Goal: Understand process/instructions: Learn how to perform a task or action

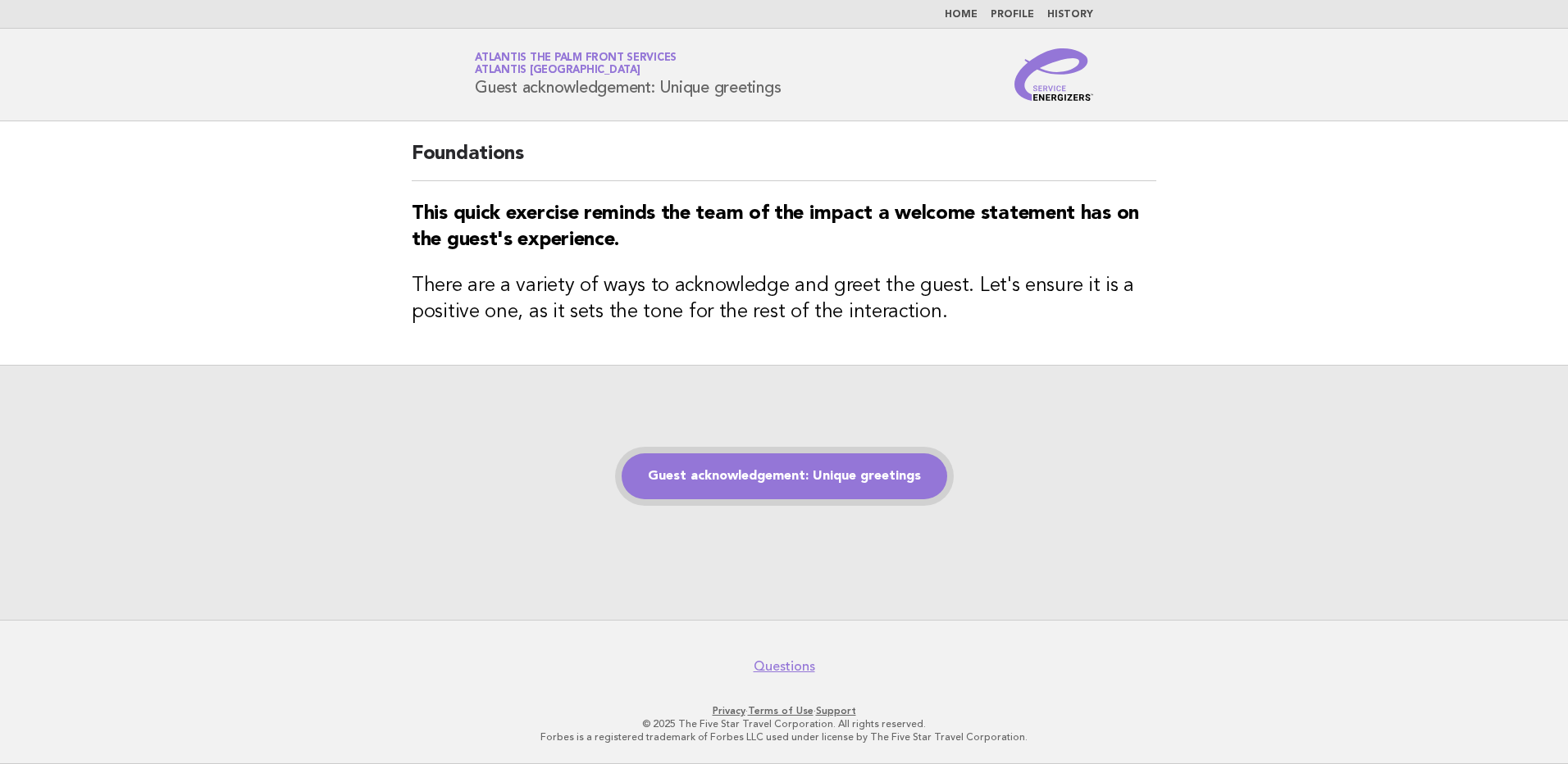
drag, startPoint x: 0, startPoint y: 0, endPoint x: 813, endPoint y: 474, distance: 941.1
click at [814, 473] on link "Guest acknowledgement: Unique greetings" at bounding box center [784, 476] width 326 height 46
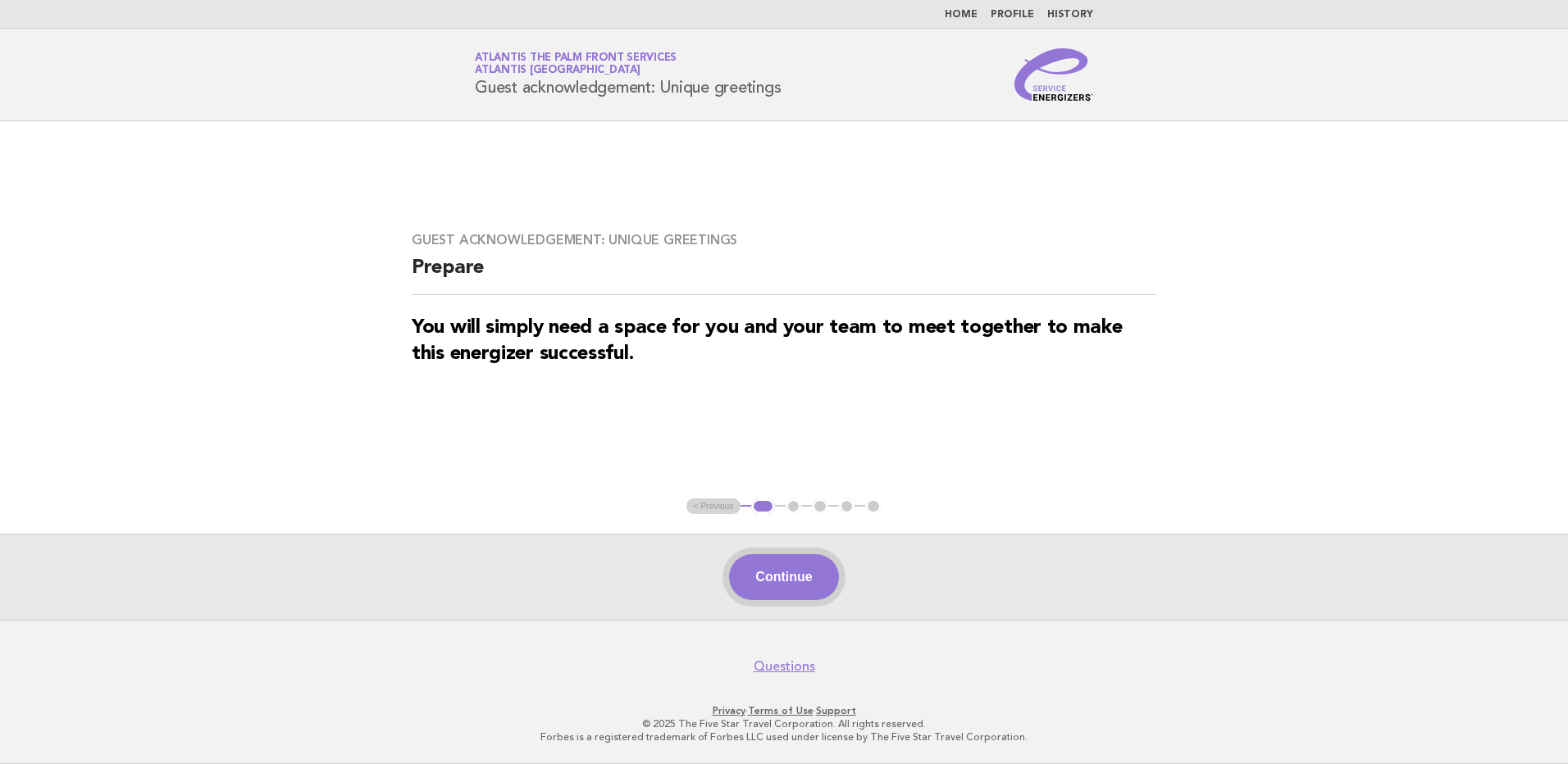
click at [791, 579] on button "Continue" at bounding box center [783, 576] width 109 height 46
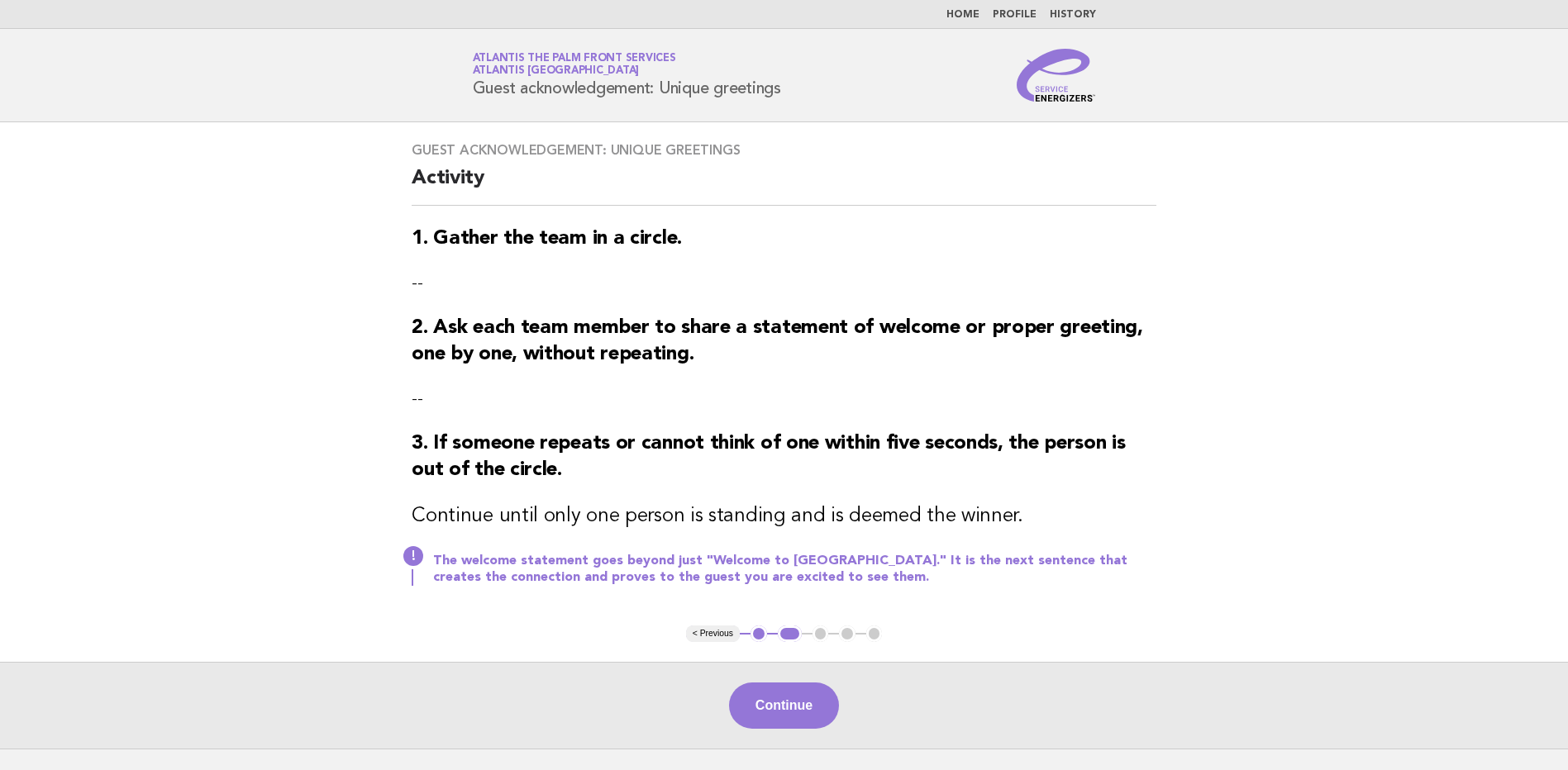
click at [781, 712] on button "Continue" at bounding box center [784, 705] width 110 height 46
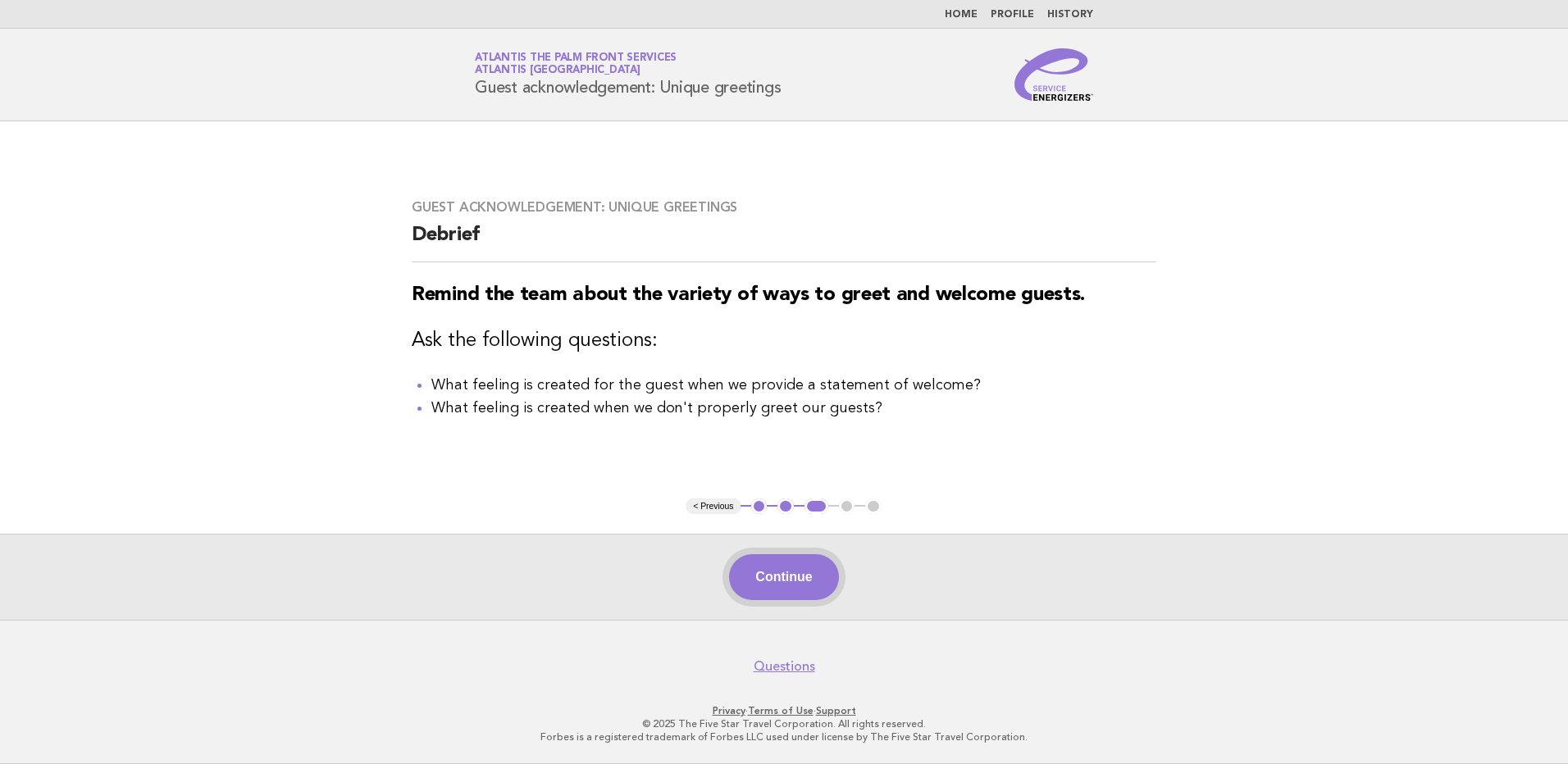
click at [783, 576] on button "Continue" at bounding box center [783, 576] width 109 height 46
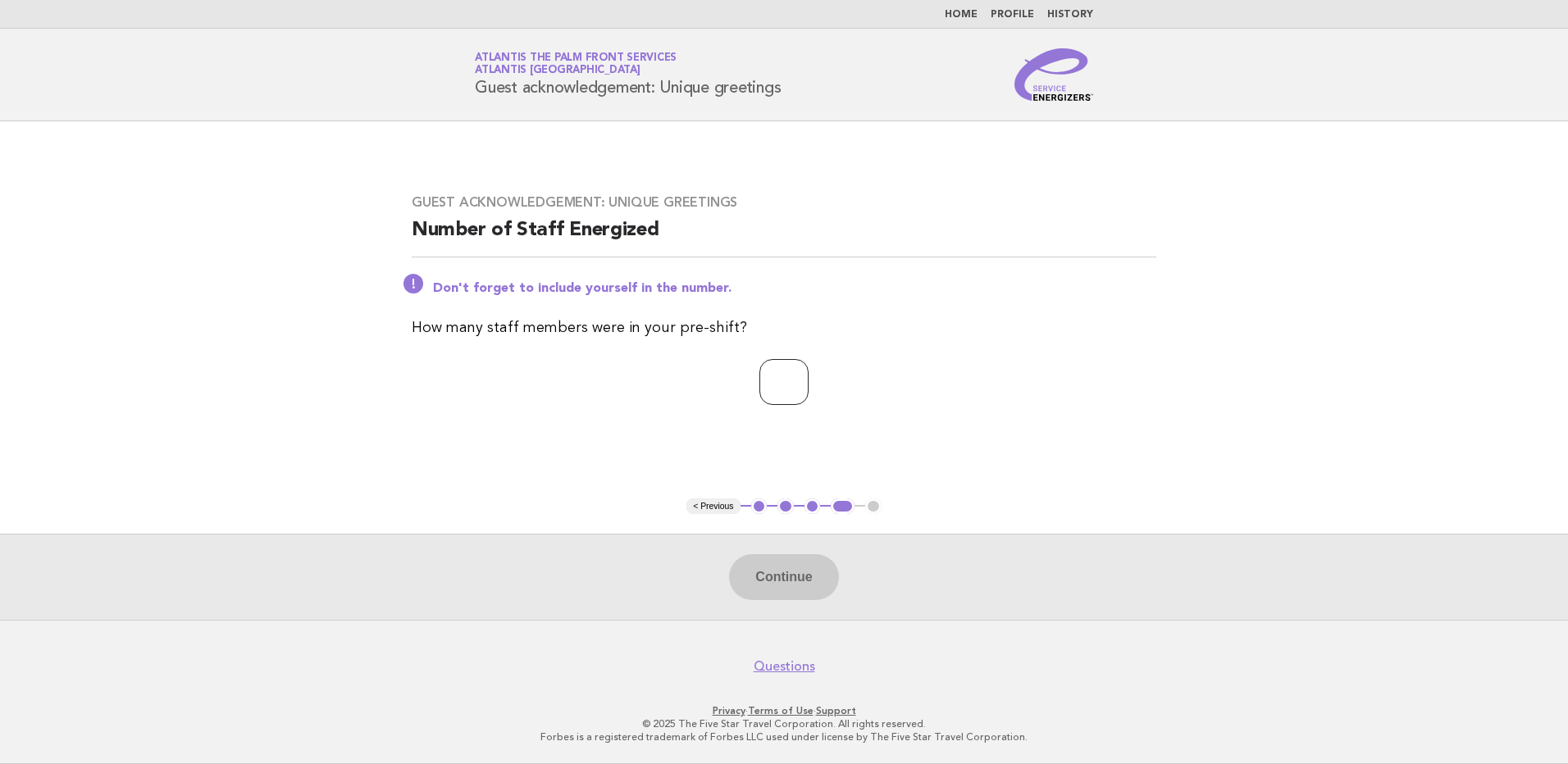
click at [767, 365] on input "number" at bounding box center [784, 382] width 49 height 46
type input "**"
click at [788, 584] on button "Continue" at bounding box center [783, 576] width 109 height 46
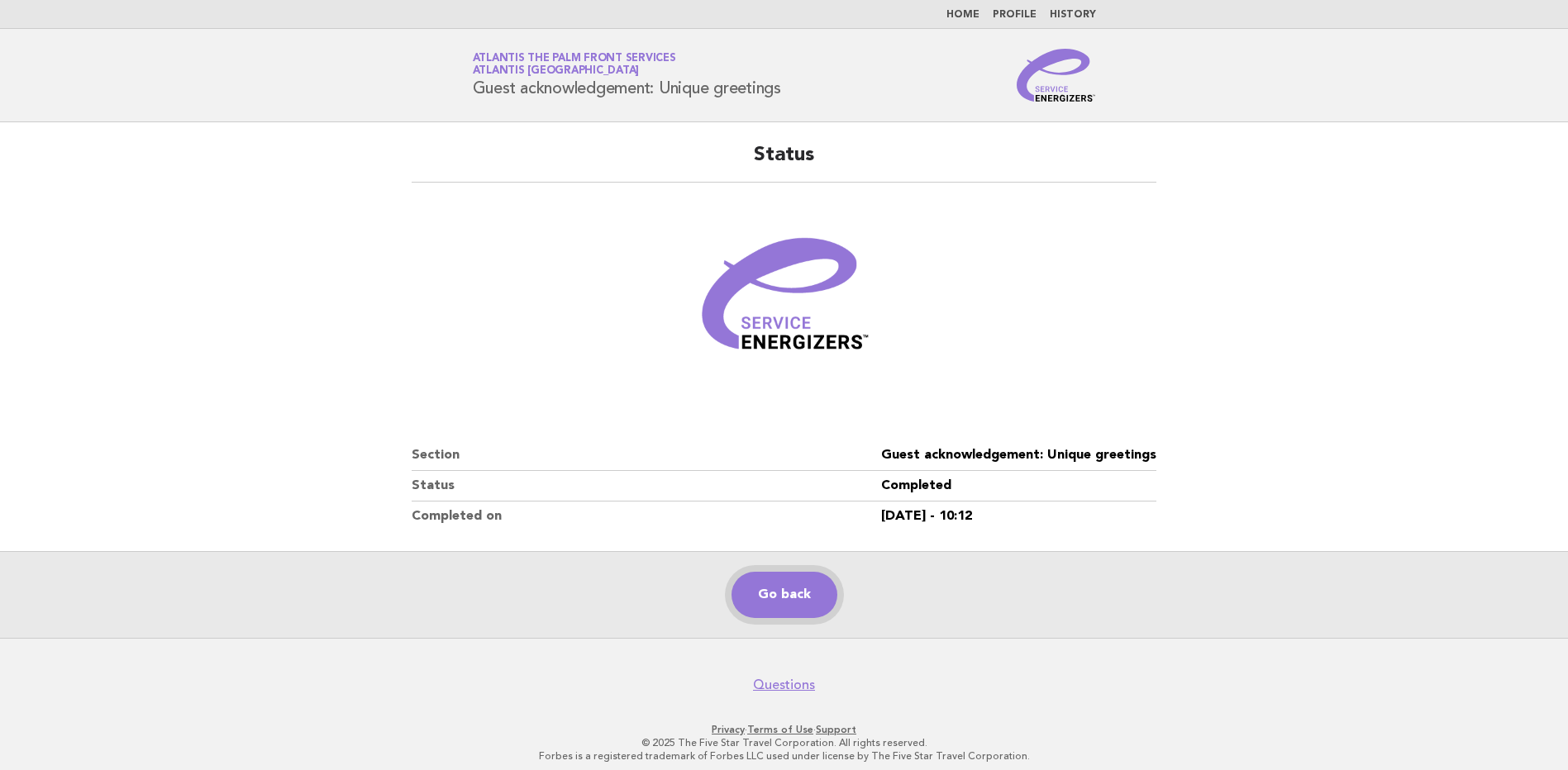
click at [786, 593] on link "Go back" at bounding box center [784, 594] width 106 height 46
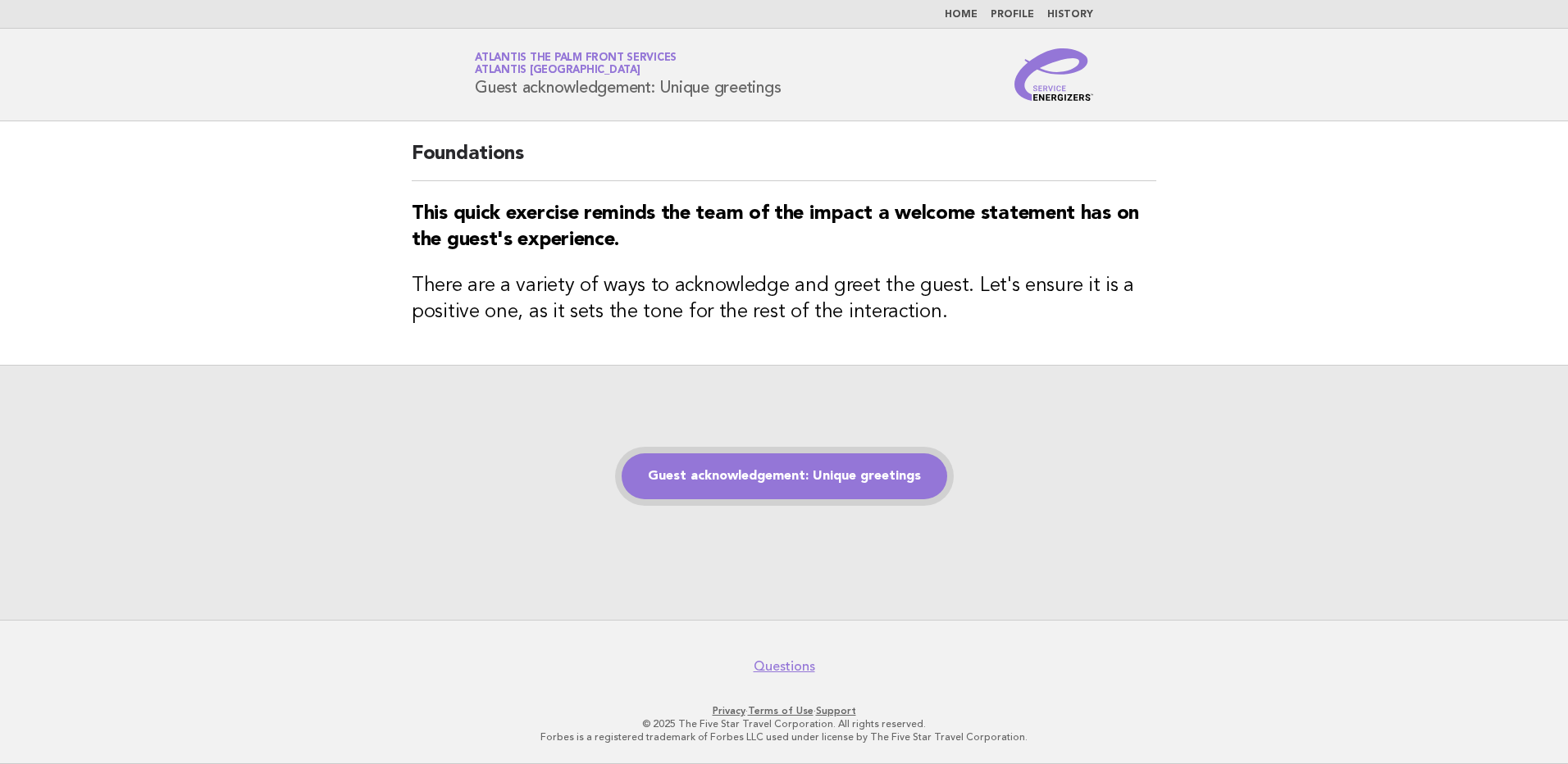
click at [805, 475] on link "Guest acknowledgement: Unique greetings" at bounding box center [784, 476] width 326 height 46
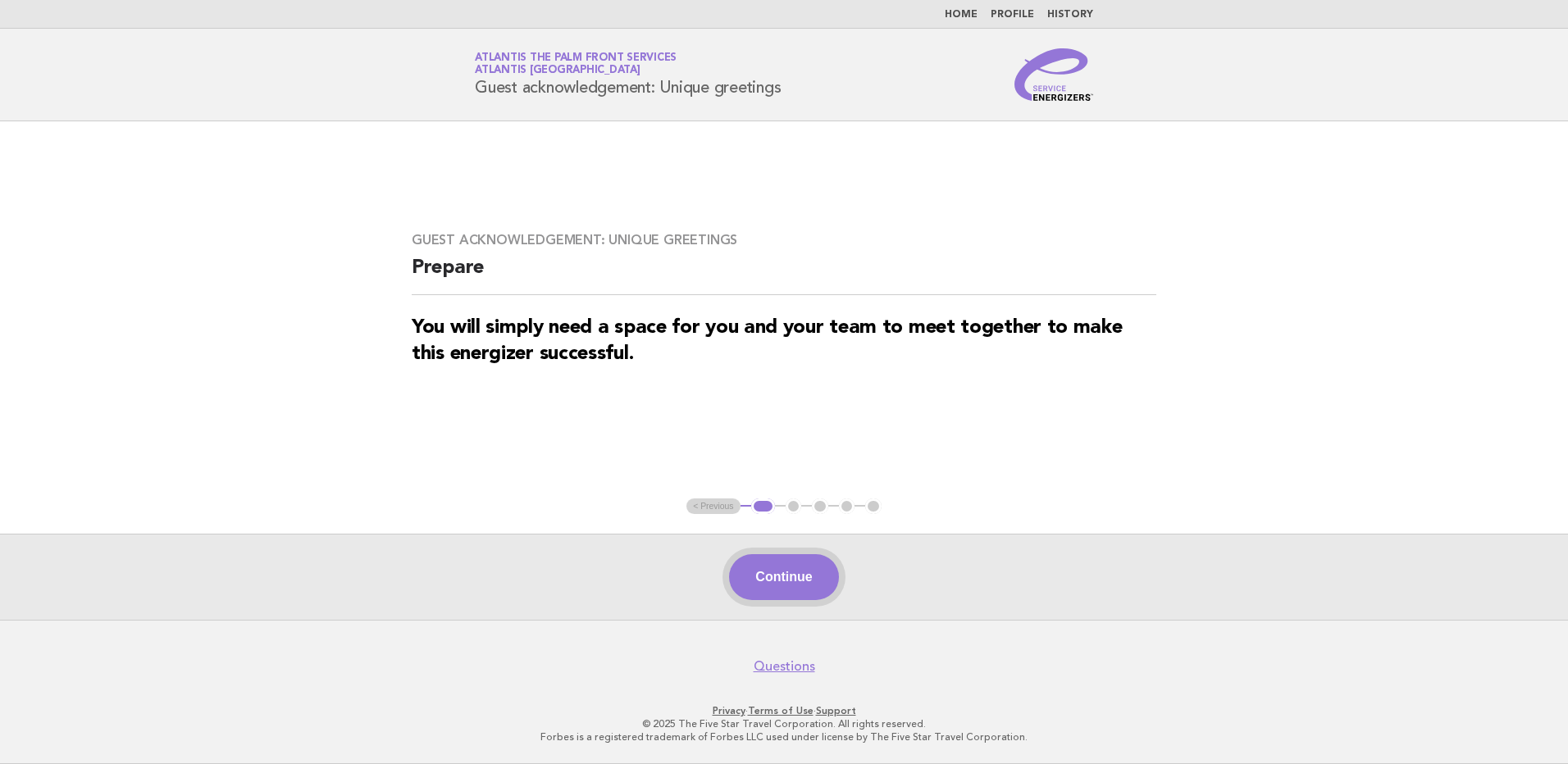
click at [780, 582] on button "Continue" at bounding box center [783, 576] width 109 height 46
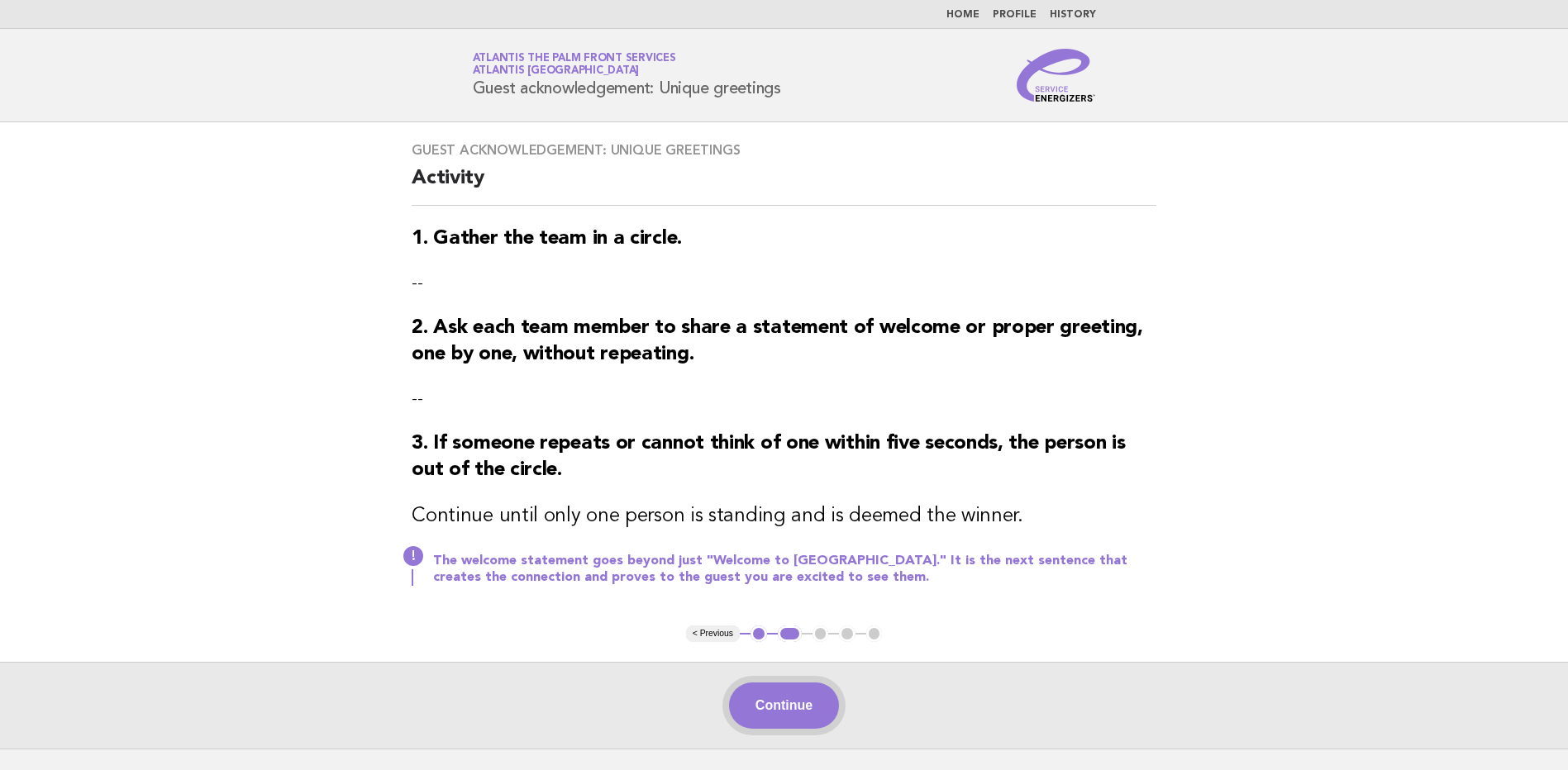
click at [795, 708] on button "Continue" at bounding box center [784, 705] width 110 height 46
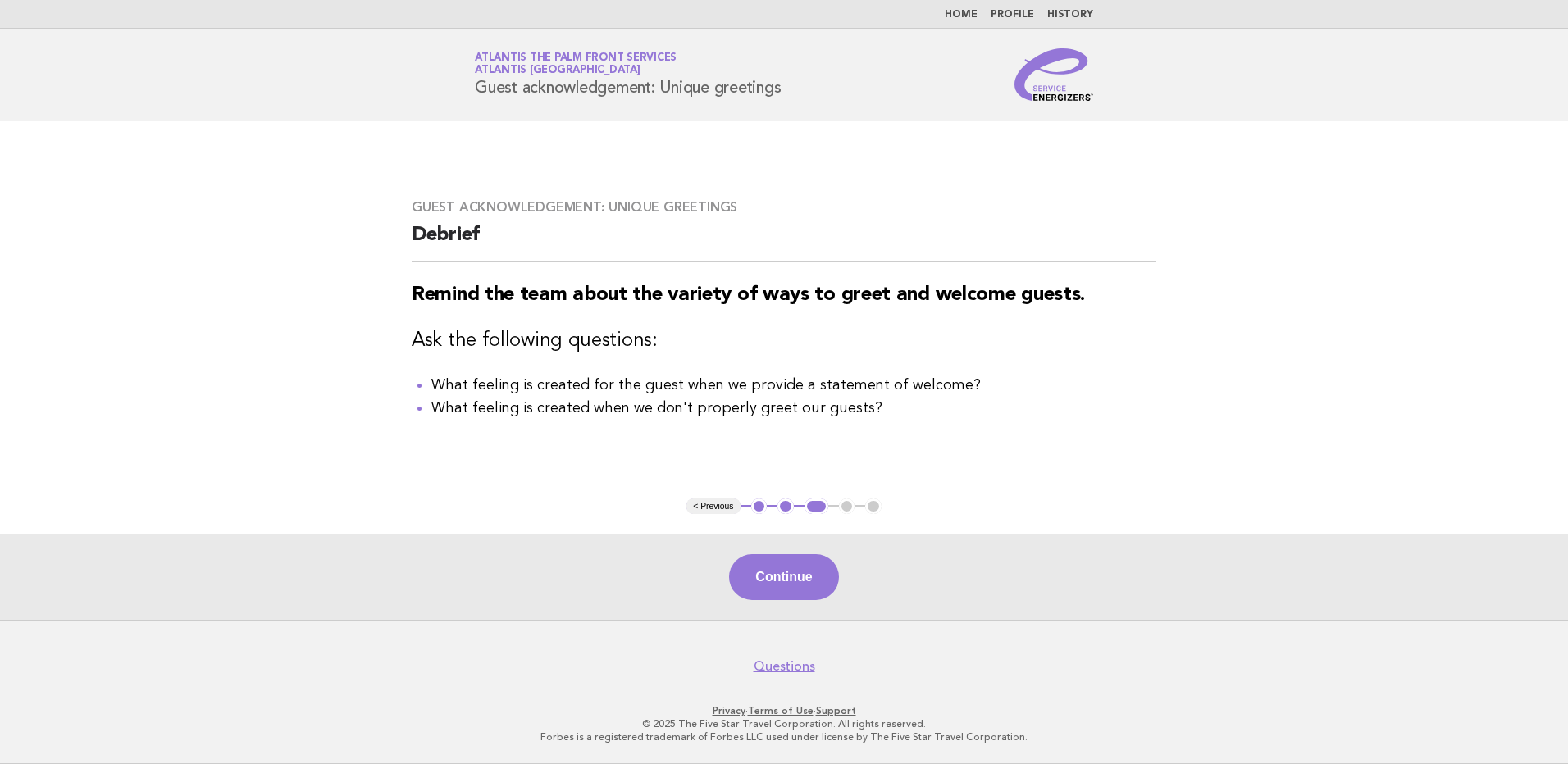
click at [780, 582] on button "Continue" at bounding box center [783, 576] width 109 height 46
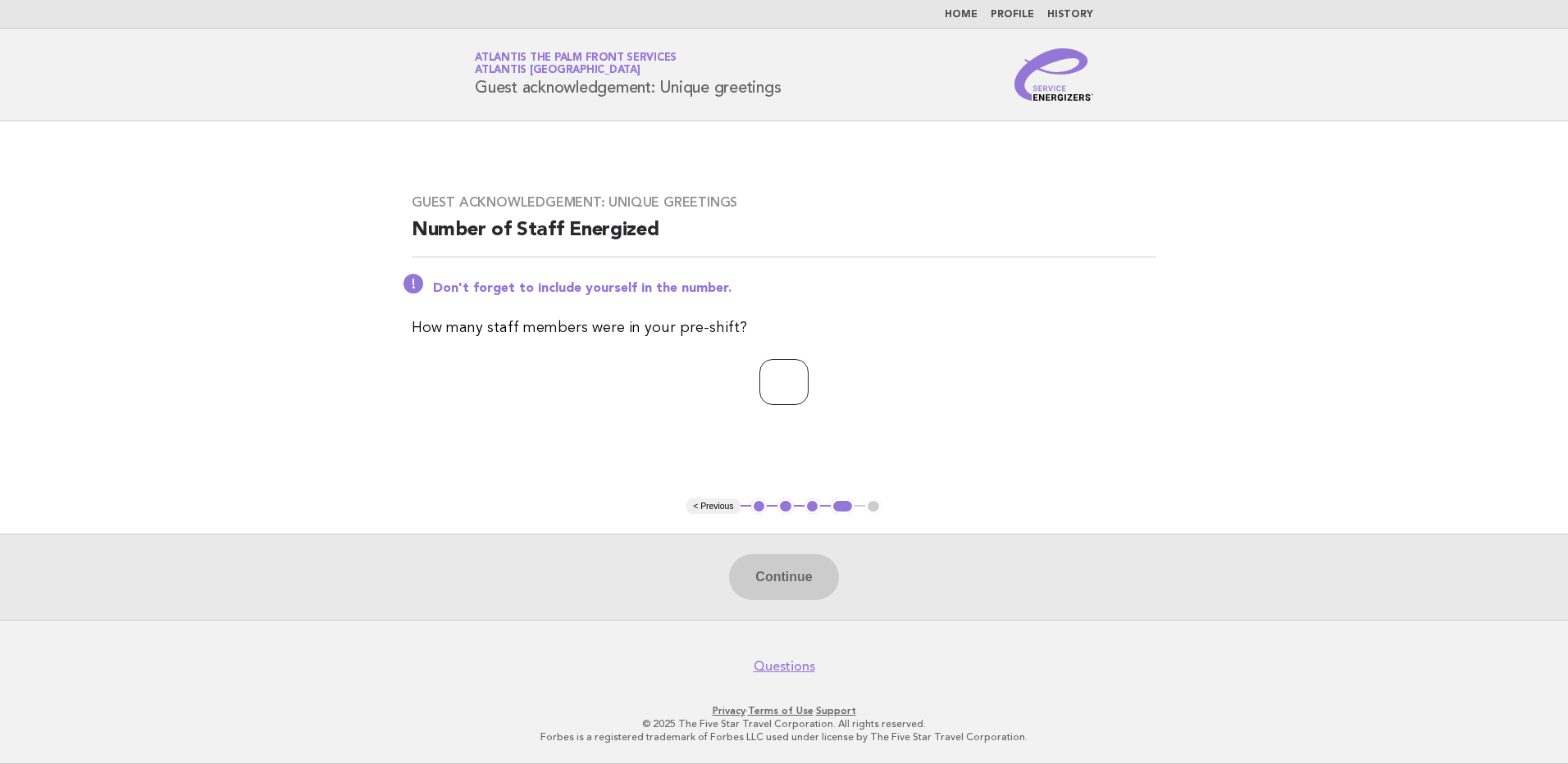
click at [760, 367] on input "number" at bounding box center [784, 382] width 49 height 46
type input "*"
click at [774, 573] on button "Continue" at bounding box center [783, 576] width 109 height 46
